Goal: Information Seeking & Learning: Learn about a topic

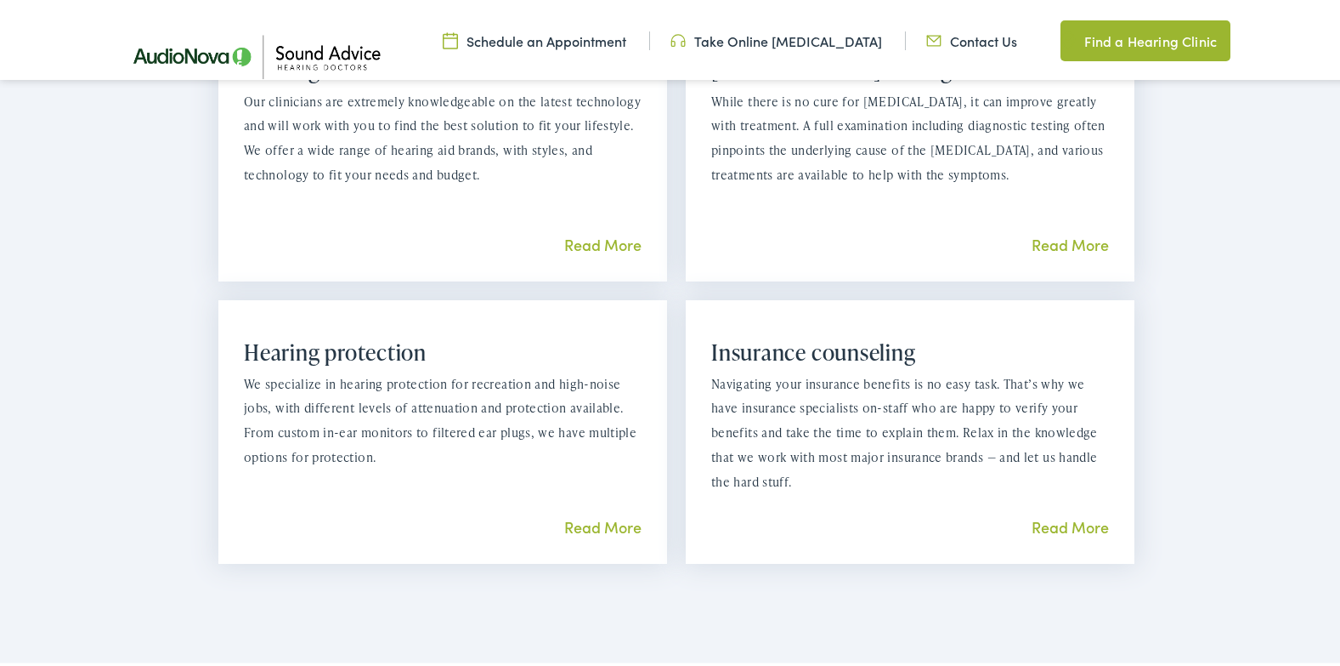
scroll to position [1615, 0]
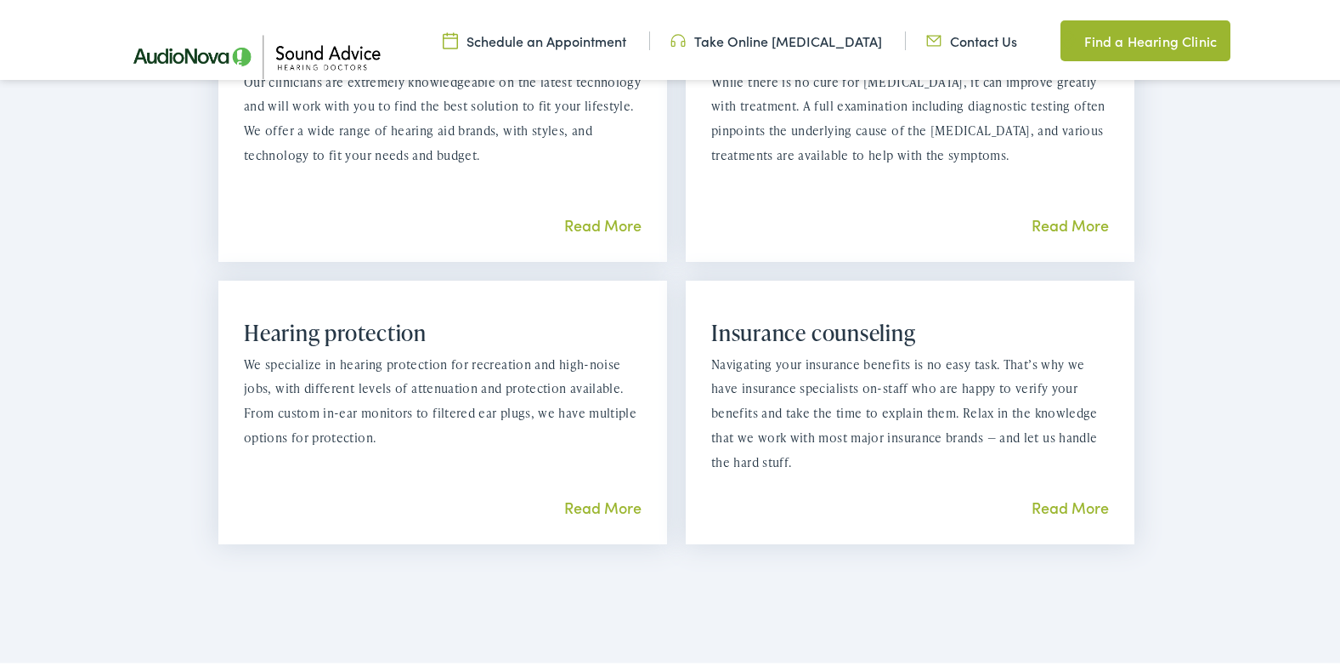
click at [603, 217] on link "Read More" at bounding box center [602, 221] width 77 height 21
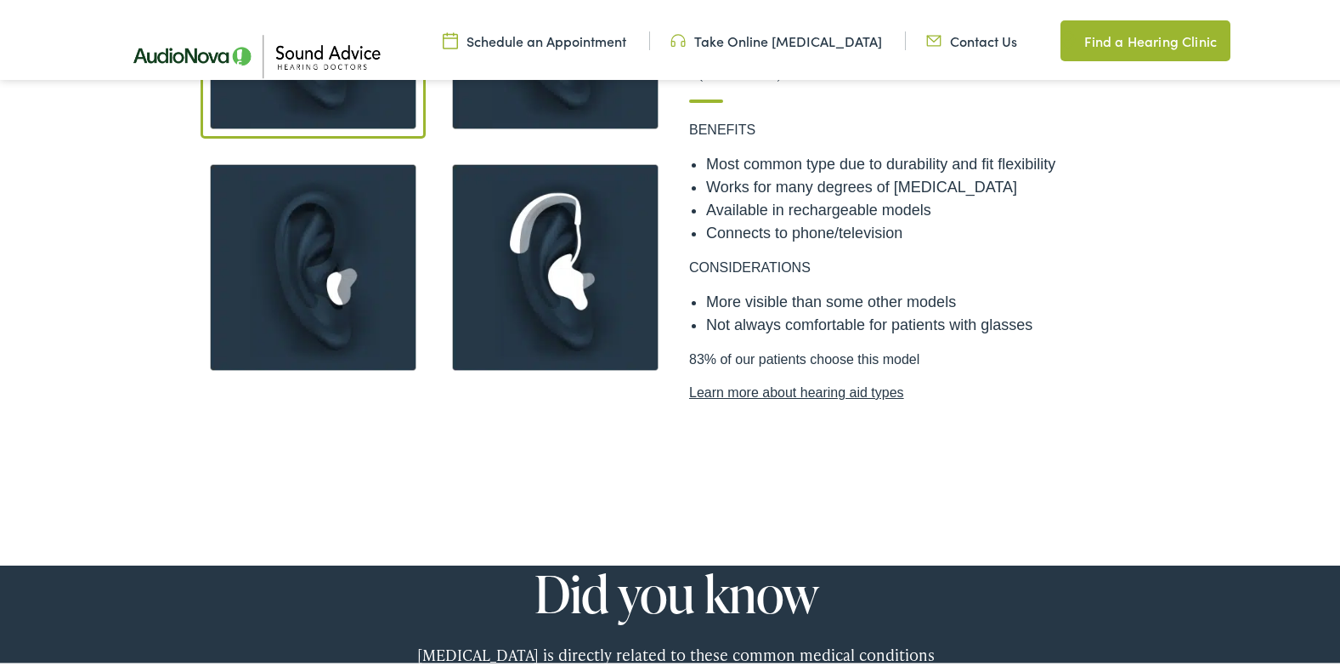
scroll to position [1445, 0]
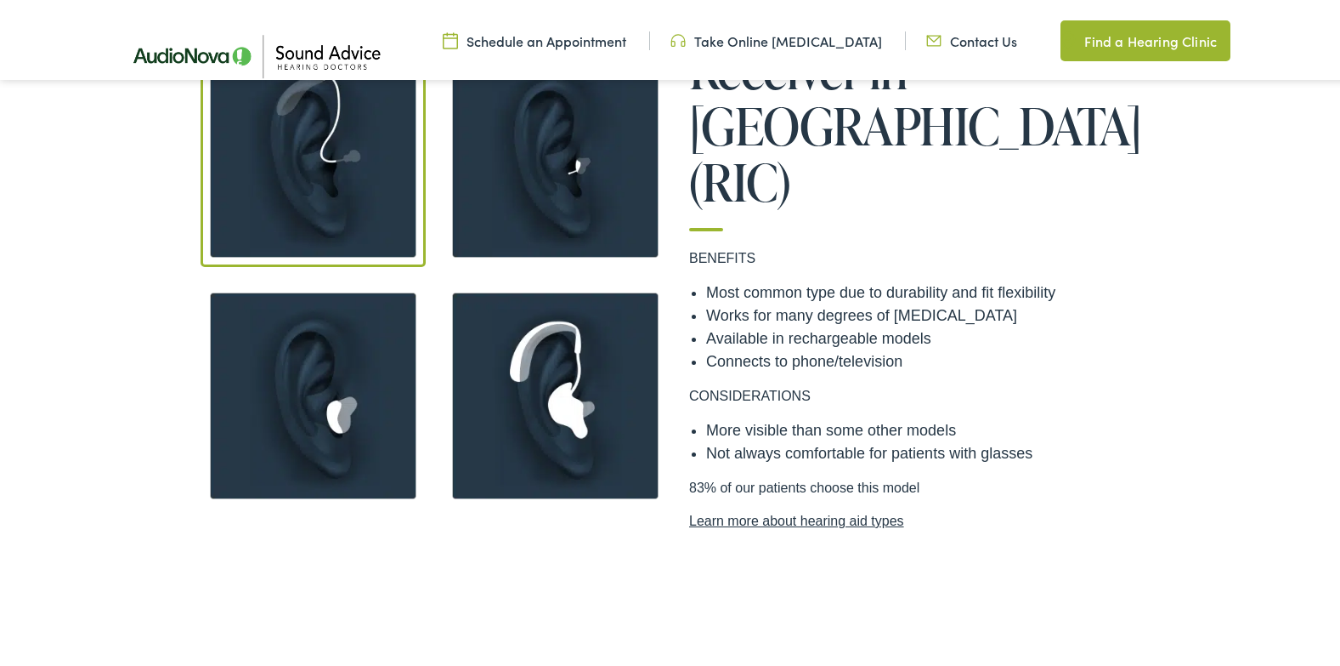
click at [807, 507] on link "Learn more about hearing aid types" at bounding box center [918, 517] width 459 height 20
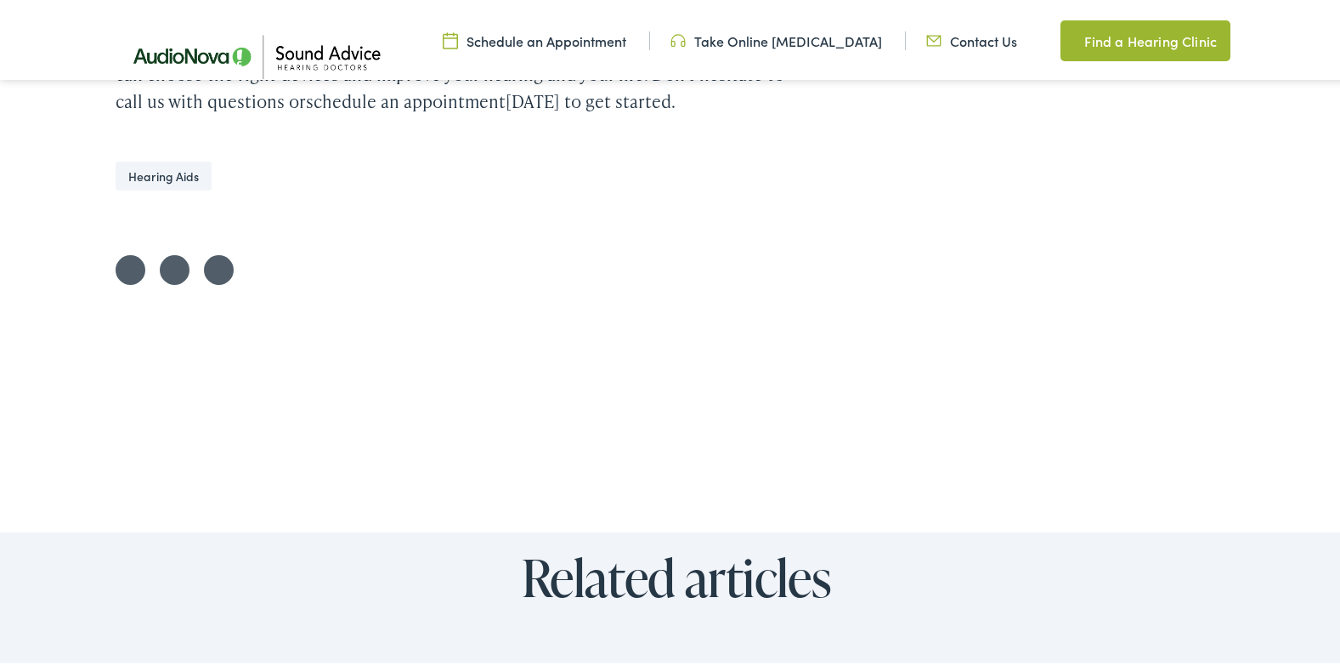
scroll to position [5440, 0]
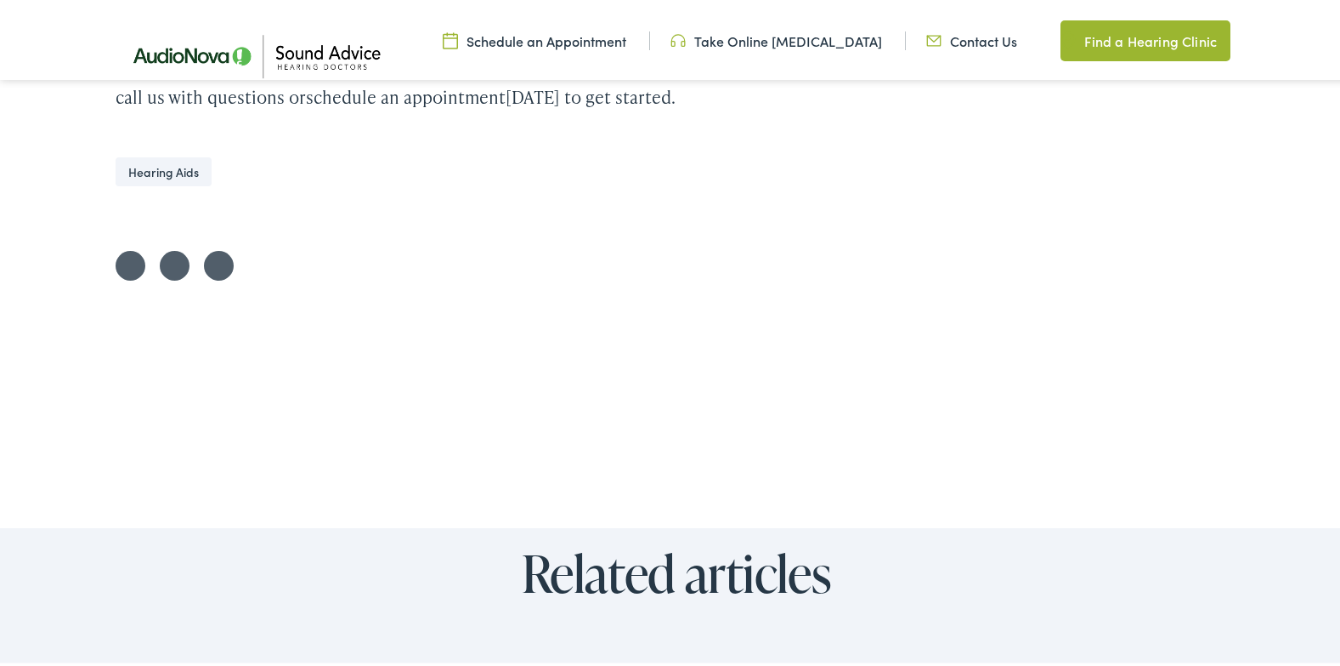
click at [214, 247] on link "Share on LinkedIn" at bounding box center [219, 262] width 30 height 30
click at [119, 247] on link "Share on Twitter" at bounding box center [131, 262] width 30 height 30
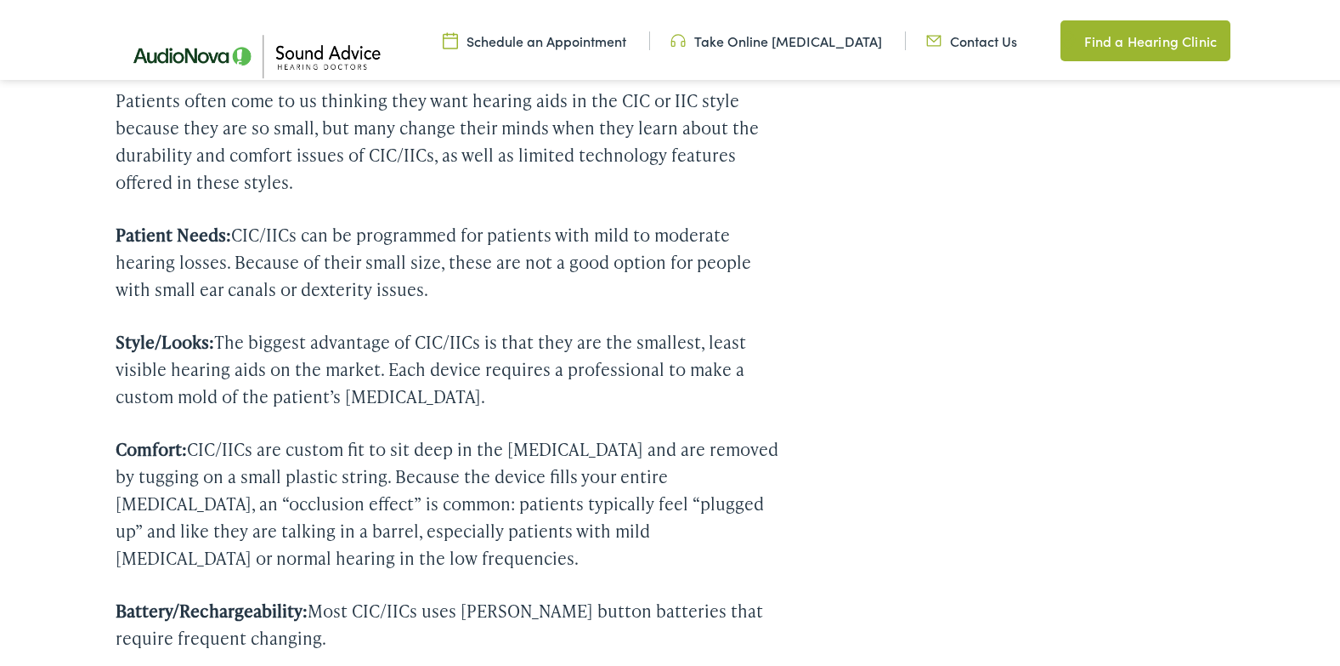
scroll to position [2210, 0]
